Goal: Task Accomplishment & Management: Manage account settings

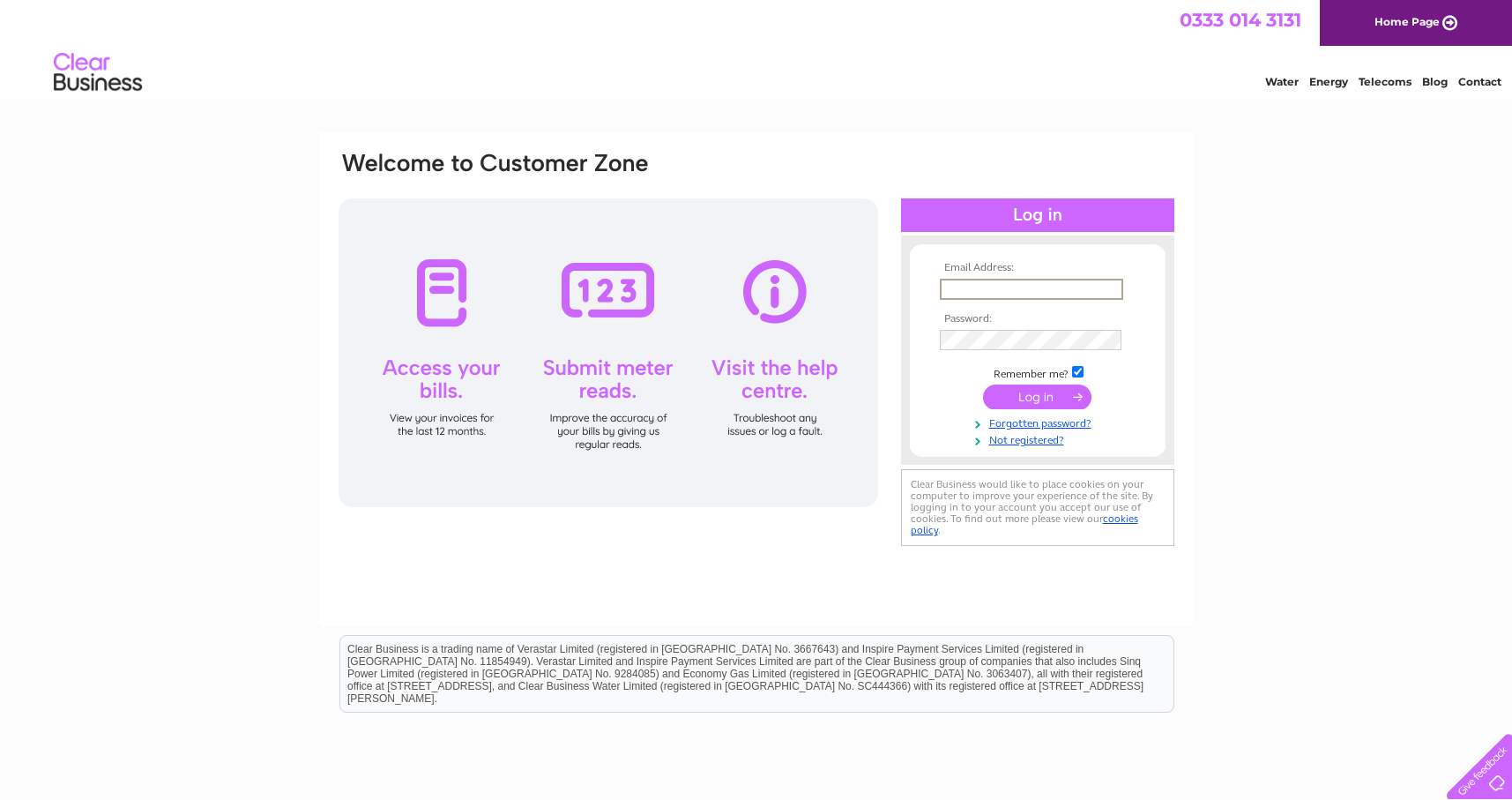
type input "[EMAIL_ADDRESS][DOMAIN_NAME]"
click at [1033, 397] on input "submit" at bounding box center [1037, 395] width 108 height 24
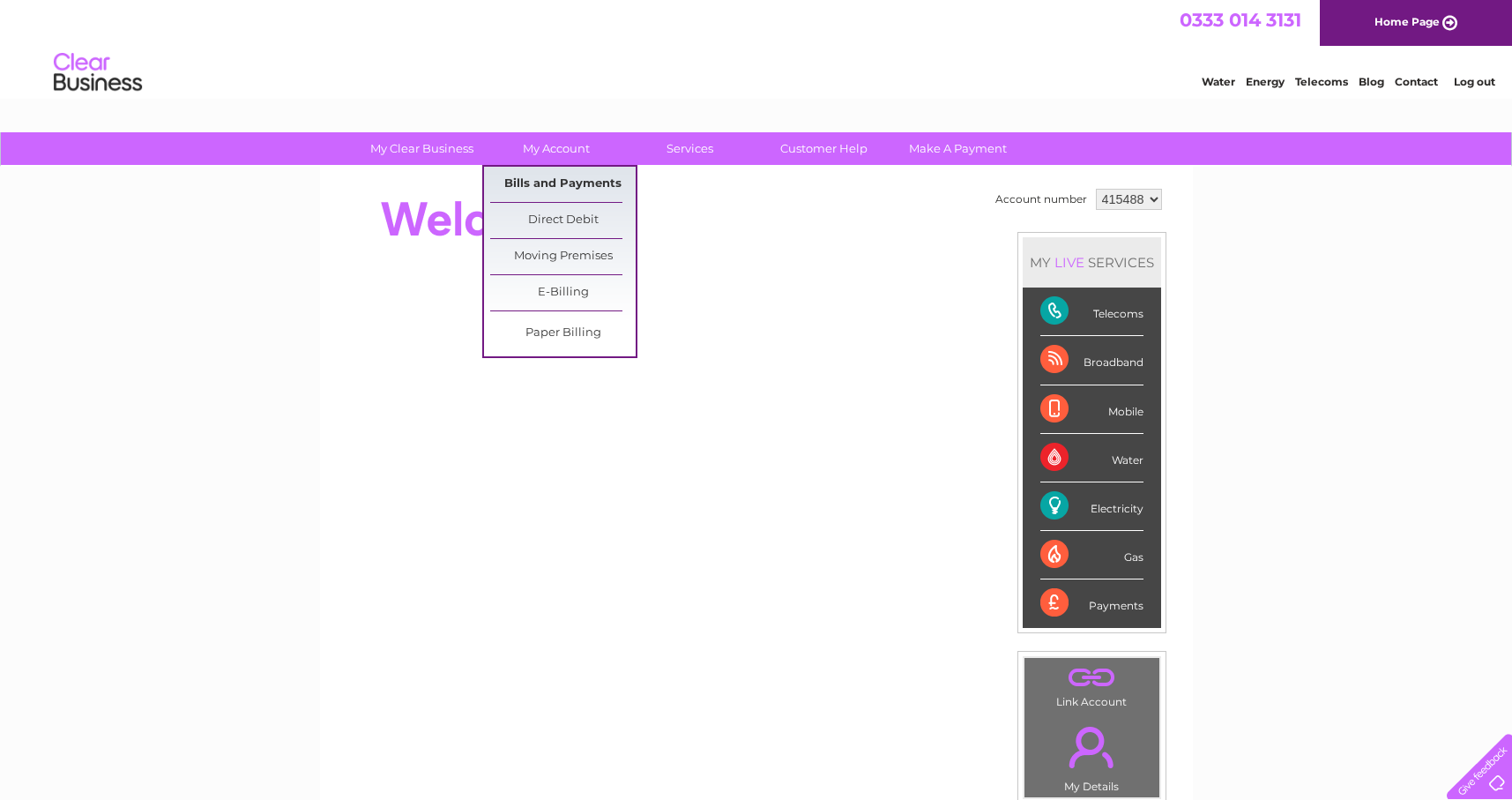
click at [559, 178] on link "Bills and Payments" at bounding box center [562, 184] width 145 height 35
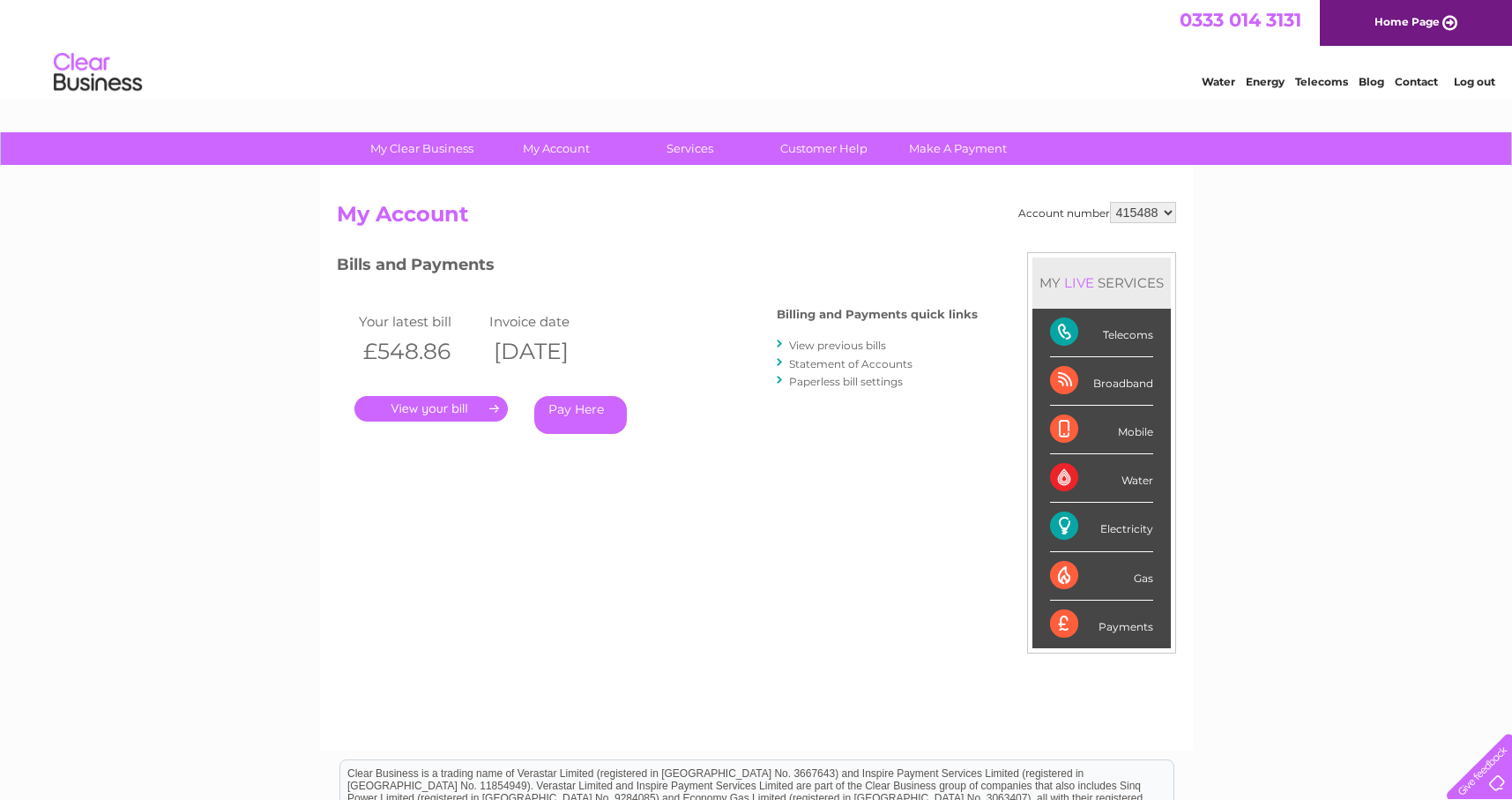
click at [443, 413] on link "." at bounding box center [431, 408] width 154 height 25
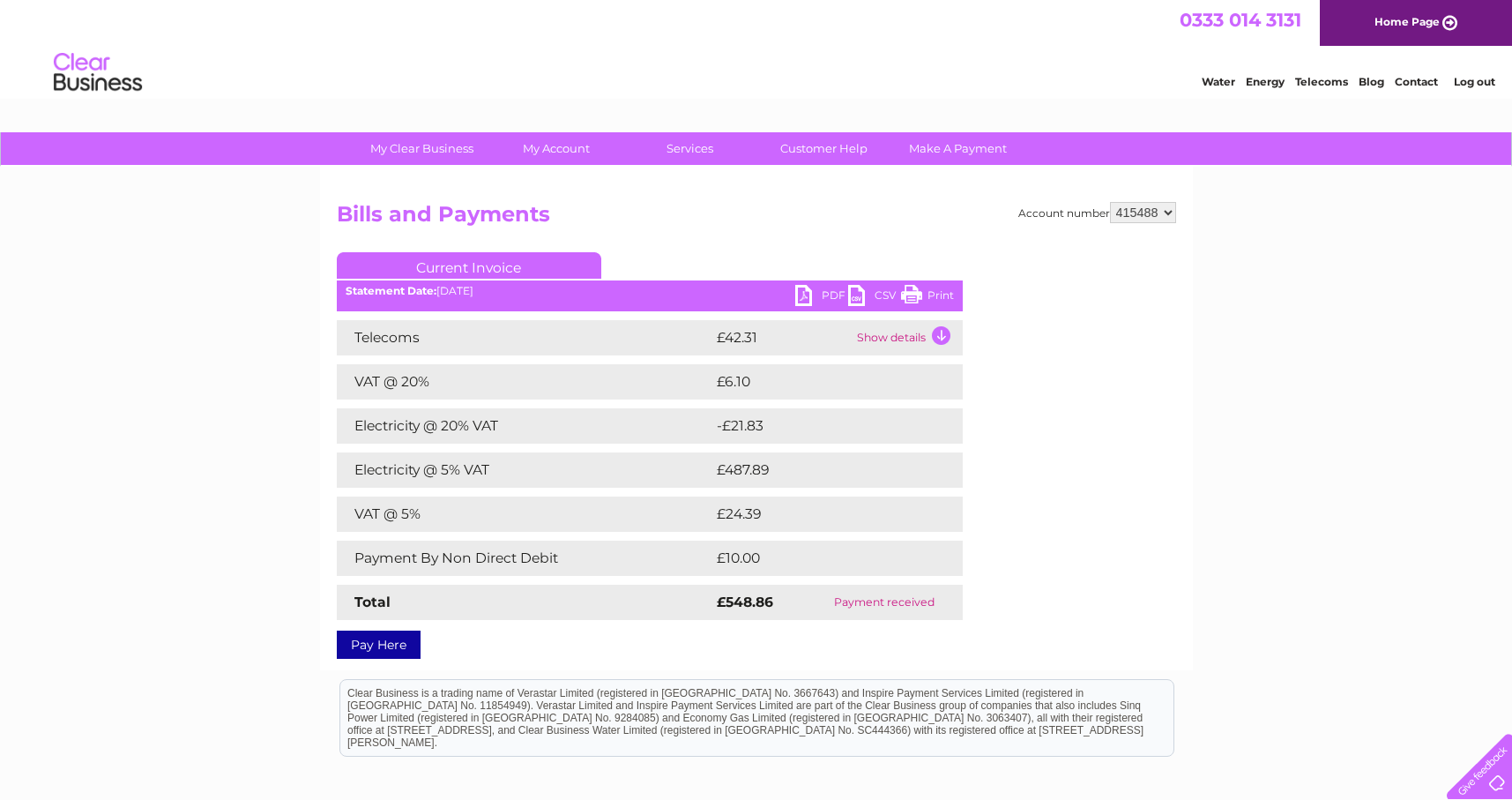
click at [827, 289] on link "PDF" at bounding box center [821, 297] width 53 height 25
click at [836, 299] on link "PDF" at bounding box center [821, 297] width 53 height 25
